Goal: Task Accomplishment & Management: Use online tool/utility

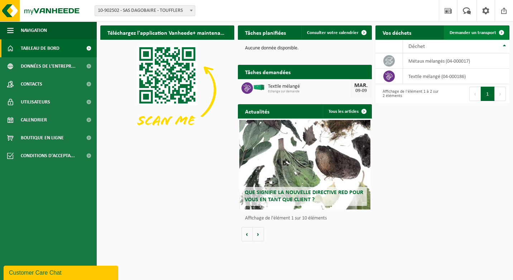
click at [494, 32] on span "Demander un transport" at bounding box center [473, 32] width 47 height 5
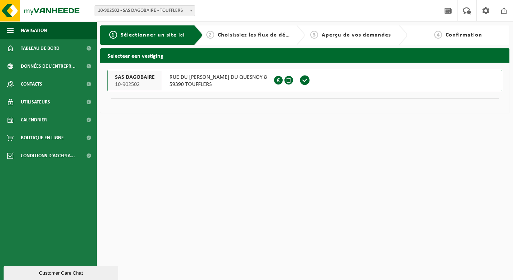
click at [300, 80] on span at bounding box center [305, 80] width 11 height 11
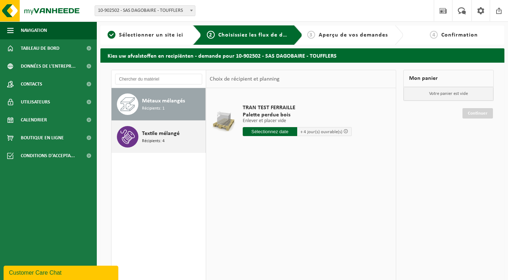
click at [154, 133] on span "Textile mélangé" at bounding box center [161, 133] width 38 height 9
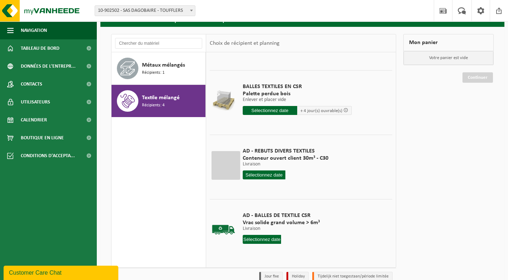
scroll to position [70, 0]
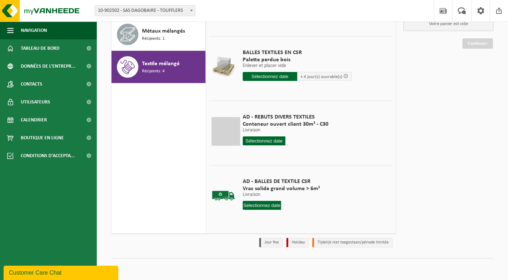
click at [261, 205] on input "text" at bounding box center [262, 205] width 39 height 9
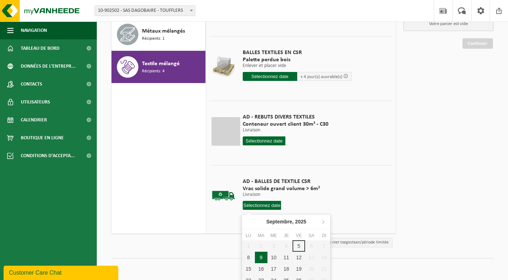
click at [258, 259] on div "9" at bounding box center [261, 257] width 13 height 11
type input "à partir de 2025-09-09"
type input "2025-09-09"
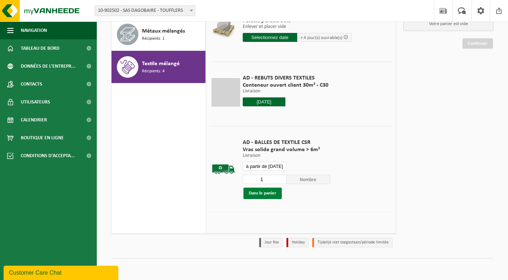
click at [275, 189] on button "Dans le panier" at bounding box center [262, 193] width 38 height 11
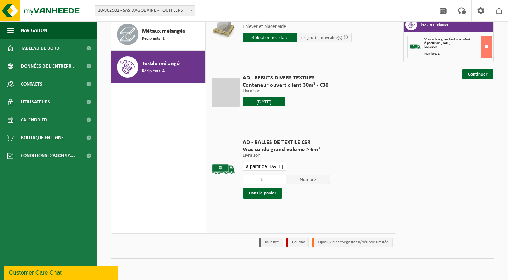
scroll to position [0, 0]
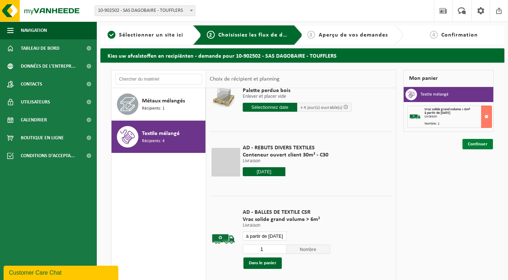
click at [470, 145] on link "Continuer" at bounding box center [477, 144] width 30 height 10
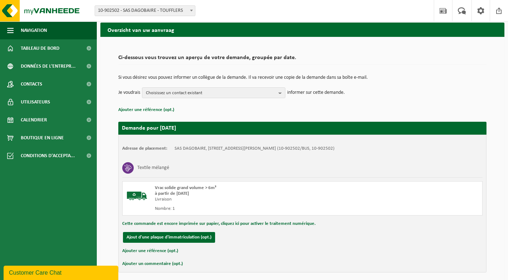
scroll to position [54, 0]
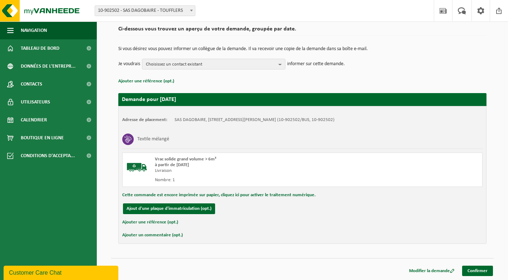
click at [249, 193] on button "Cette commande est encore imprimée sur papier, cliquez ici pour activer le trai…" at bounding box center [218, 195] width 193 height 9
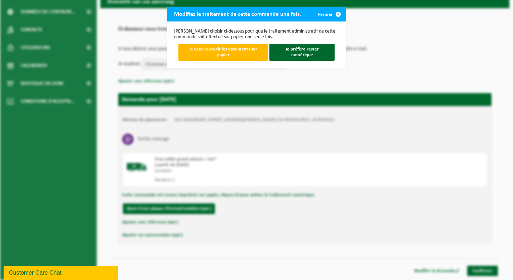
drag, startPoint x: 336, startPoint y: 15, endPoint x: 335, endPoint y: 19, distance: 4.1
click at [336, 15] on span "submit" at bounding box center [338, 14] width 14 height 14
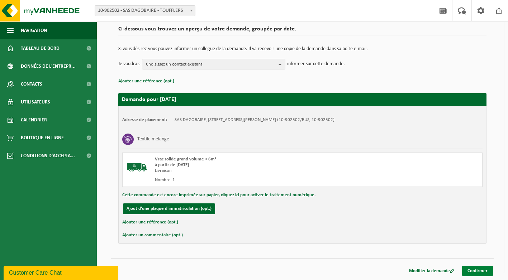
click at [478, 271] on link "Confirmer" at bounding box center [477, 271] width 31 height 10
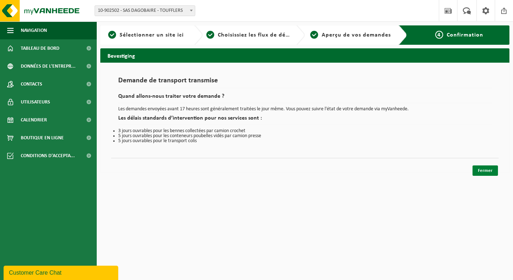
click at [486, 171] on link "Fermer" at bounding box center [485, 171] width 25 height 10
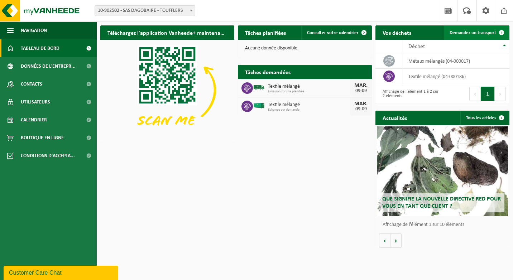
click at [487, 30] on link "Demander un transport" at bounding box center [476, 32] width 65 height 14
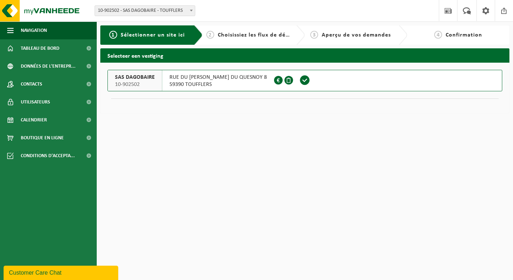
click at [300, 83] on span at bounding box center [305, 80] width 11 height 11
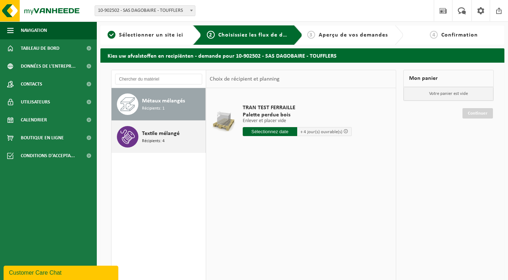
click at [153, 133] on span "Textile mélangé" at bounding box center [161, 133] width 38 height 9
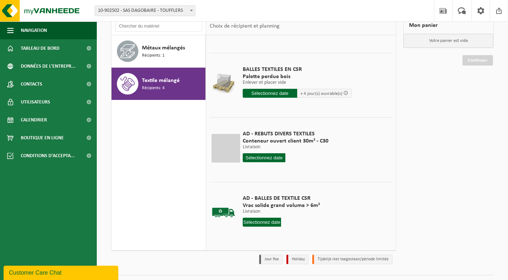
scroll to position [70, 0]
